Goal: Information Seeking & Learning: Find specific page/section

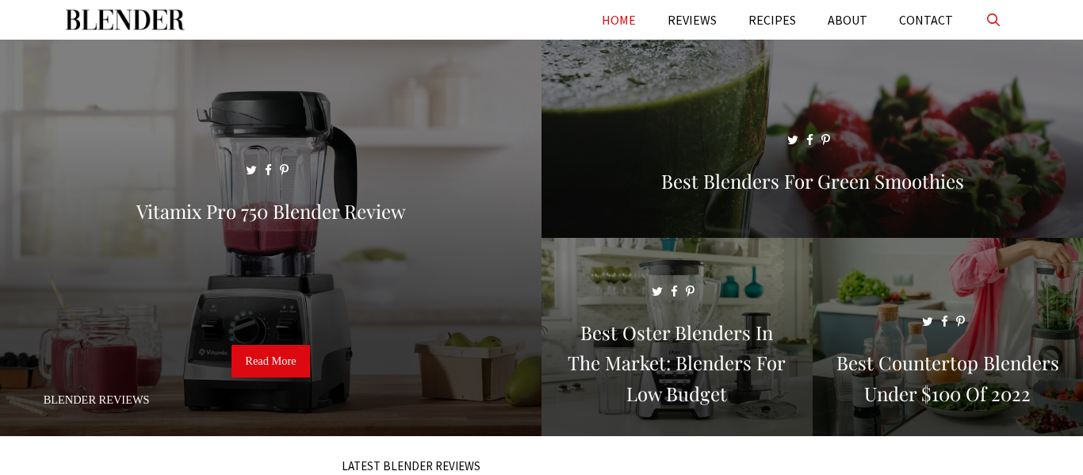
click at [989, 12] on link "Open Search Bar" at bounding box center [993, 20] width 48 height 40
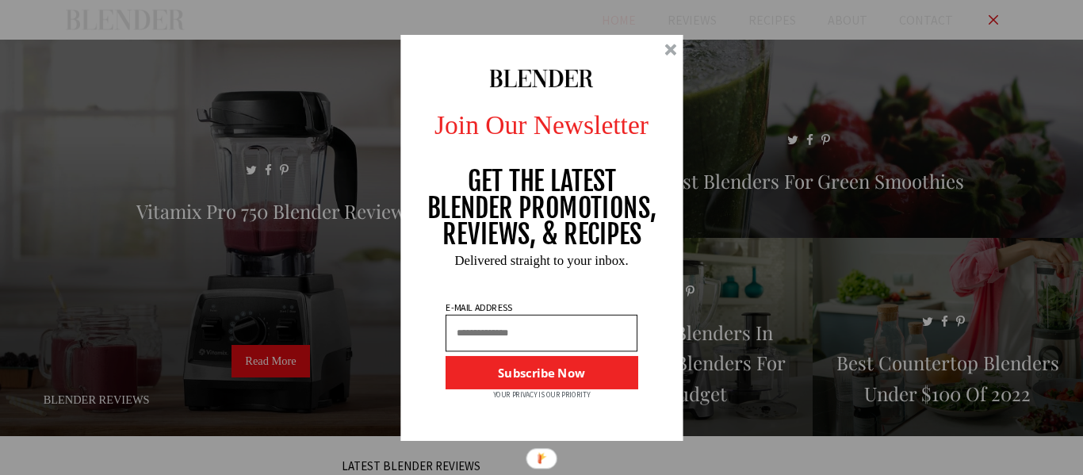
click at [672, 48] on div at bounding box center [670, 50] width 12 height 12
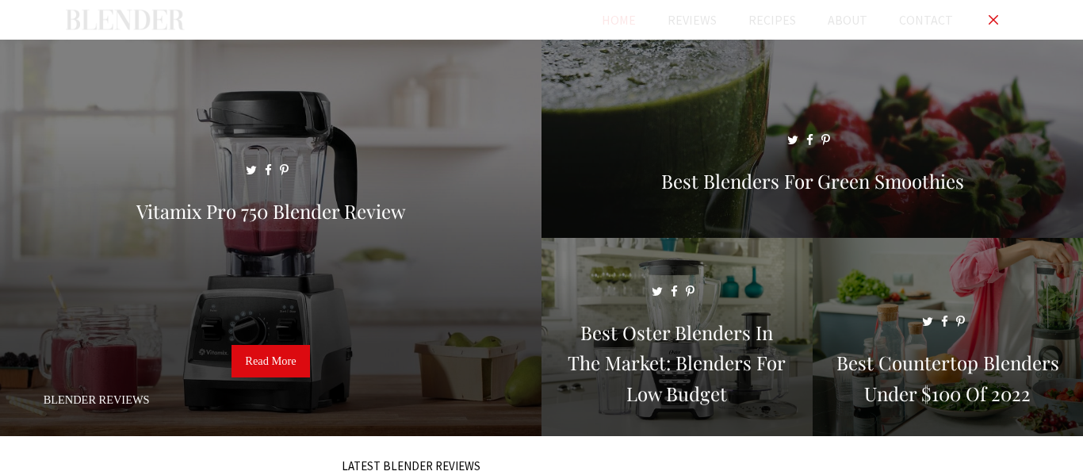
click at [992, 14] on link "Close Search Bar" at bounding box center [993, 20] width 48 height 40
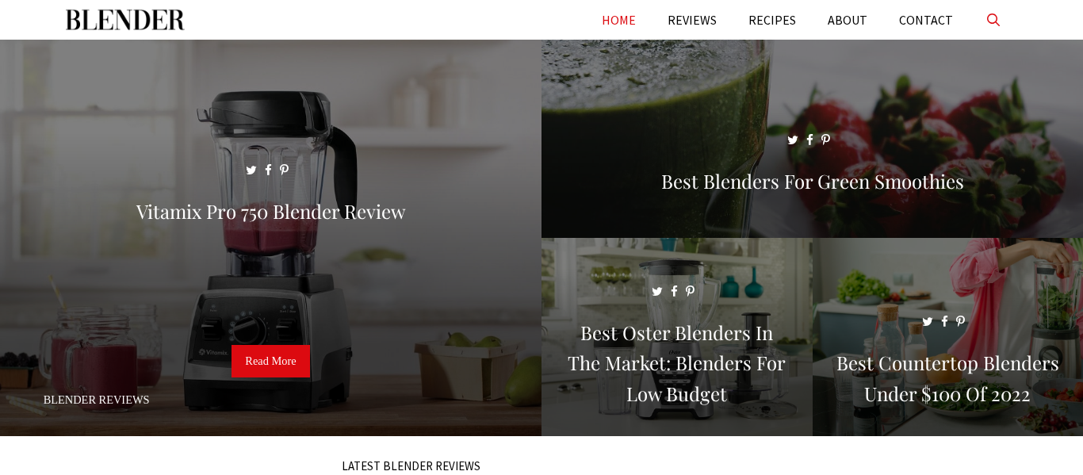
click at [996, 18] on link "Open Search Bar" at bounding box center [993, 20] width 48 height 40
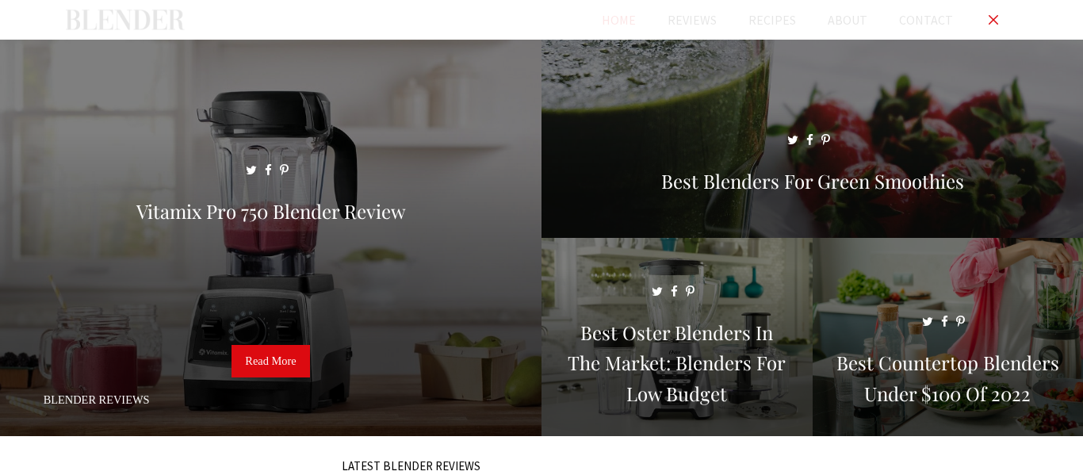
click at [757, 25] on input "Primary" at bounding box center [541, 20] width 951 height 40
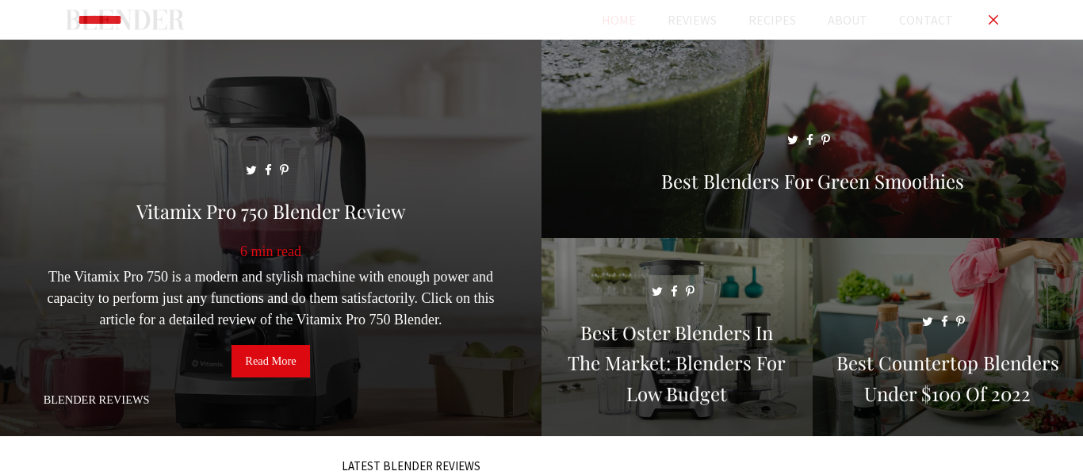
type input "********"
